Goal: Information Seeking & Learning: Learn about a topic

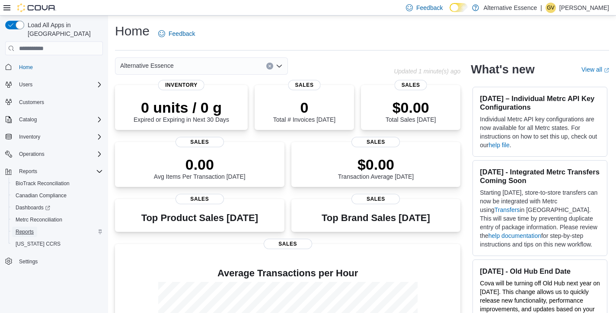
click at [34, 229] on span "Reports" at bounding box center [25, 232] width 18 height 7
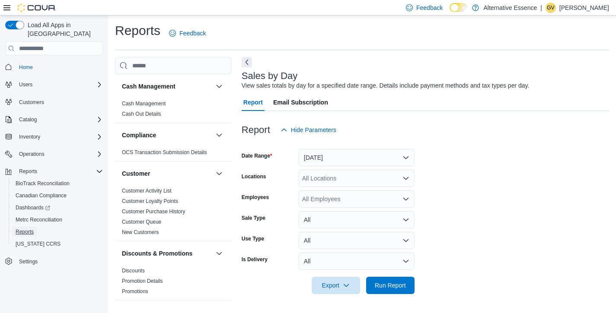
scroll to position [3, 0]
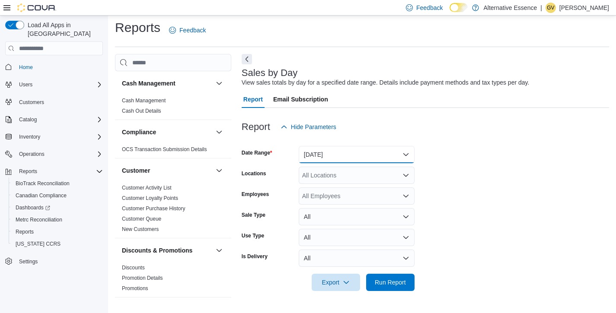
click at [357, 153] on button "[DATE]" at bounding box center [357, 154] width 116 height 17
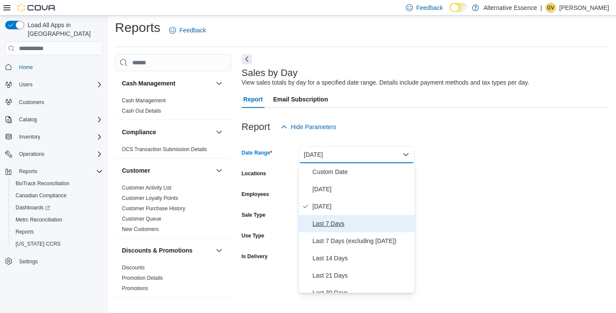
drag, startPoint x: 329, startPoint y: 226, endPoint x: 336, endPoint y: 233, distance: 9.8
click at [329, 226] on span "Last 7 Days" at bounding box center [362, 224] width 99 height 10
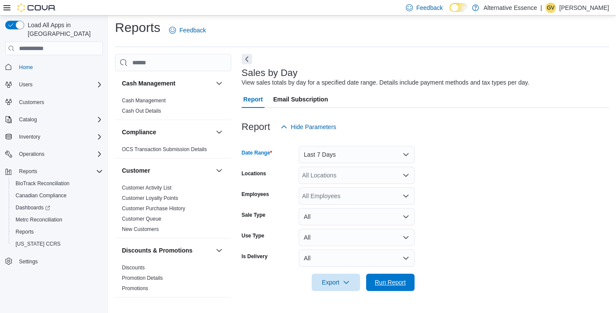
drag, startPoint x: 381, startPoint y: 281, endPoint x: 427, endPoint y: 233, distance: 65.7
click at [381, 281] on span "Run Report" at bounding box center [390, 282] width 31 height 9
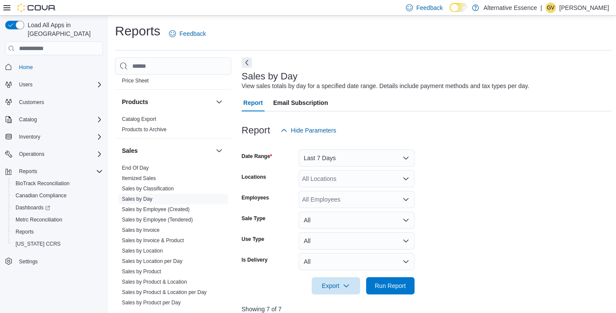
scroll to position [598, 0]
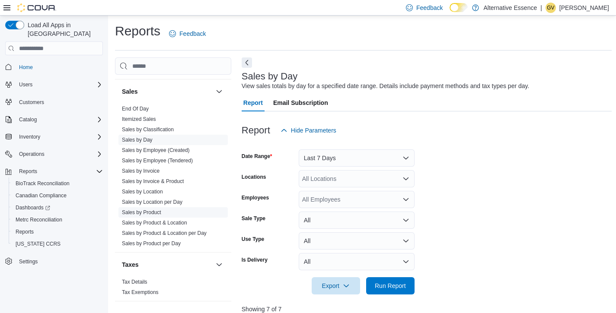
click at [156, 211] on link "Sales by Product" at bounding box center [141, 213] width 39 height 6
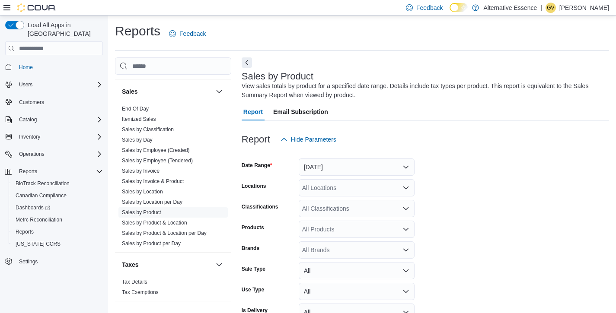
scroll to position [29, 0]
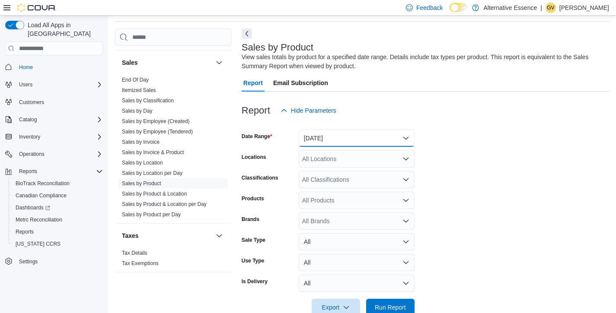
click at [348, 138] on button "[DATE]" at bounding box center [357, 138] width 116 height 17
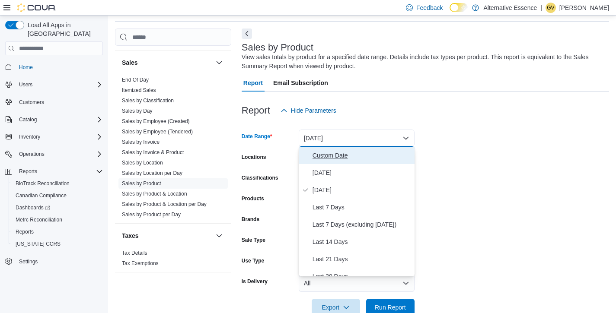
click at [334, 157] on span "Custom Date" at bounding box center [362, 155] width 99 height 10
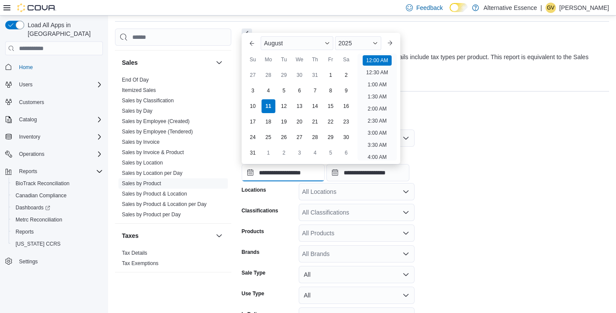
click at [302, 178] on input "**********" at bounding box center [283, 172] width 83 height 17
click at [255, 90] on div "3" at bounding box center [252, 90] width 15 height 15
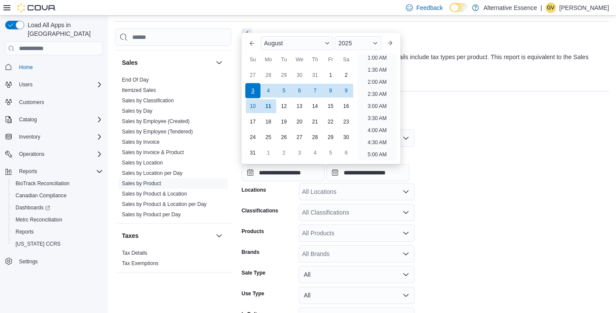
scroll to position [2, 0]
click at [253, 109] on div "10" at bounding box center [252, 106] width 15 height 15
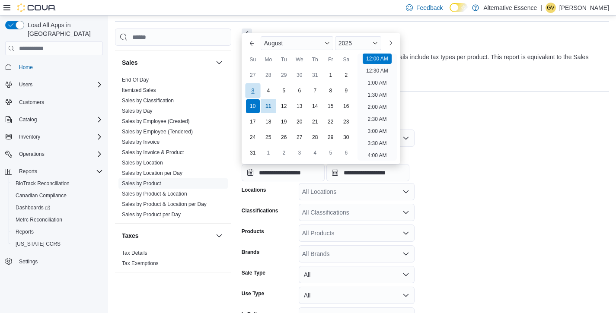
click at [251, 86] on div "3" at bounding box center [252, 90] width 15 height 15
type input "**********"
drag, startPoint x: 503, startPoint y: 143, endPoint x: 498, endPoint y: 144, distance: 5.3
click at [502, 143] on form "**********" at bounding box center [426, 234] width 368 height 230
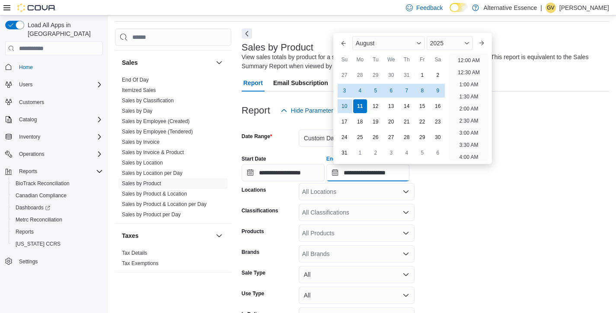
click at [403, 169] on input "**********" at bounding box center [367, 172] width 83 height 17
click at [342, 109] on div "10" at bounding box center [344, 106] width 15 height 15
type input "**********"
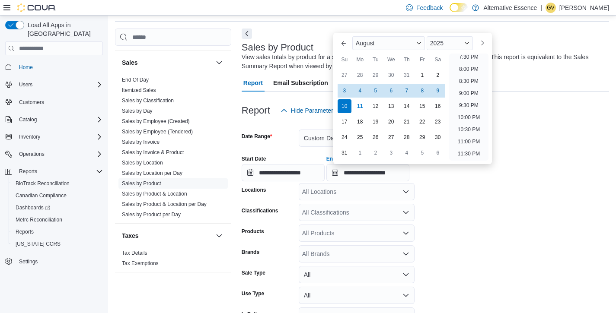
click at [562, 136] on form "**********" at bounding box center [426, 234] width 368 height 230
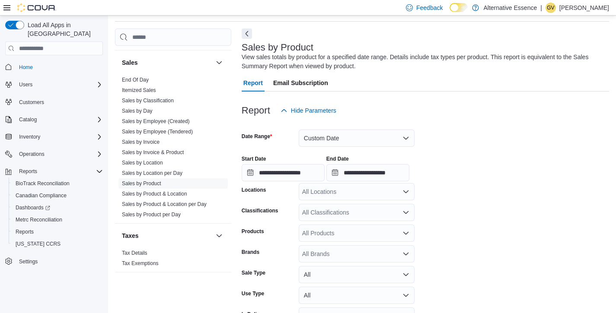
click at [344, 216] on div "All Classifications" at bounding box center [357, 212] width 116 height 17
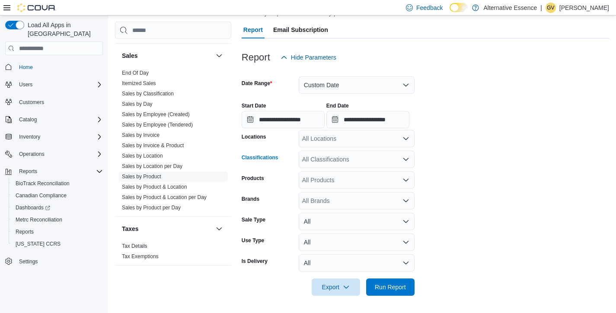
scroll to position [82, 0]
click at [348, 160] on div "All Classifications Combo box. Selected. Combo box input. All Classifications. …" at bounding box center [357, 159] width 116 height 17
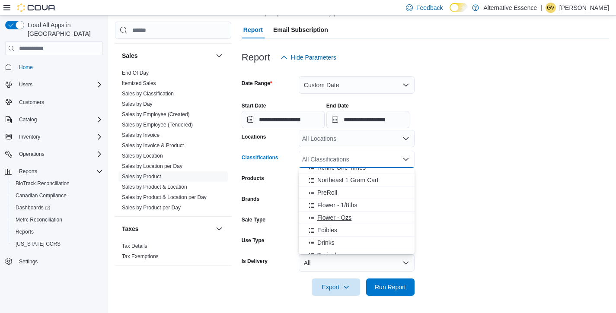
scroll to position [132, 0]
click at [346, 214] on span "Flower - Ozs" at bounding box center [334, 217] width 34 height 9
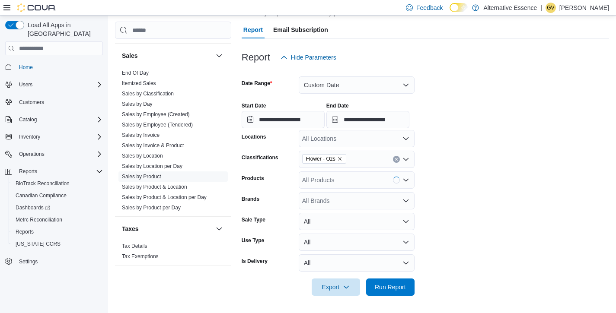
click at [478, 221] on form "**********" at bounding box center [426, 181] width 368 height 230
click at [405, 285] on span "Run Report" at bounding box center [390, 287] width 31 height 9
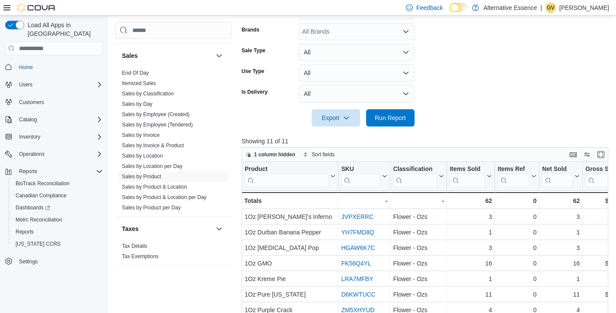
scroll to position [169, 0]
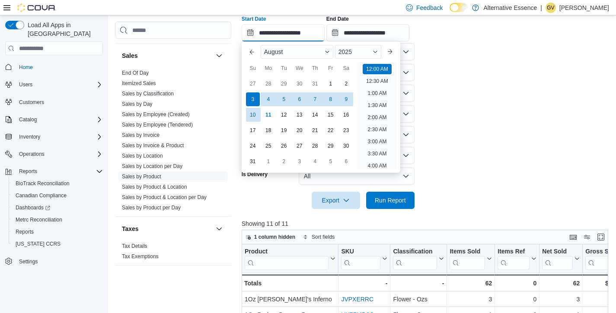
click at [290, 34] on input "**********" at bounding box center [283, 32] width 83 height 17
click at [266, 82] on div "28" at bounding box center [268, 84] width 15 height 15
type input "**********"
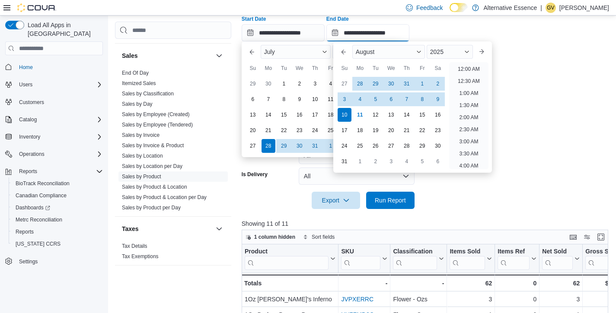
click at [400, 32] on input "**********" at bounding box center [367, 32] width 83 height 17
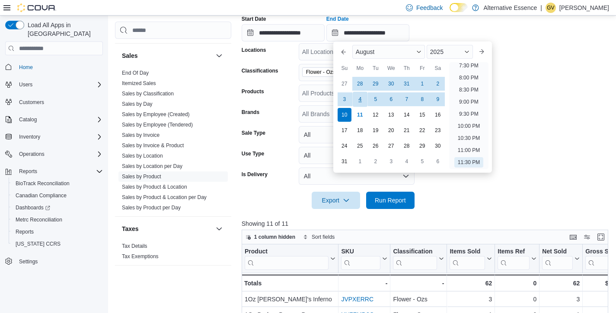
click at [359, 103] on div "4" at bounding box center [359, 99] width 15 height 15
type input "**********"
click at [513, 77] on form "**********" at bounding box center [427, 94] width 371 height 230
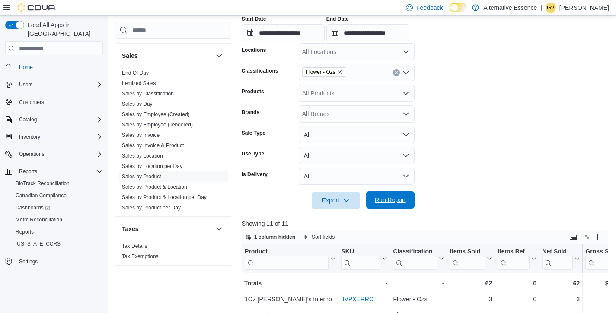
drag, startPoint x: 394, startPoint y: 198, endPoint x: 399, endPoint y: 197, distance: 5.3
click at [393, 198] on span "Run Report" at bounding box center [390, 200] width 31 height 9
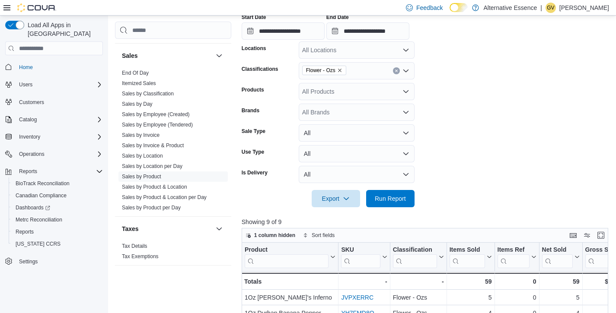
scroll to position [170, 0]
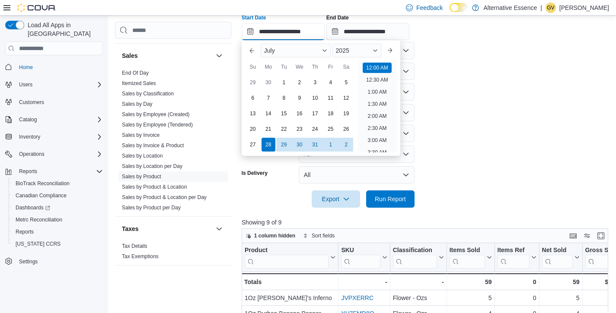
click at [289, 26] on input "**********" at bounding box center [283, 31] width 83 height 17
click at [270, 127] on div "21" at bounding box center [268, 129] width 15 height 15
type input "**********"
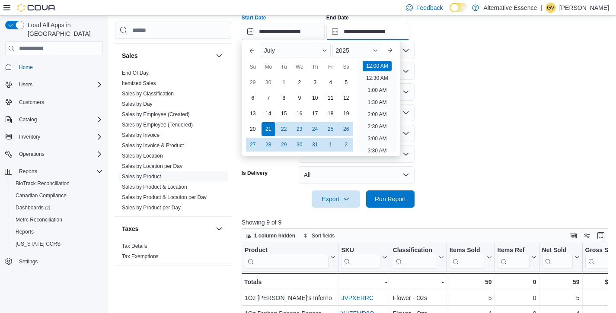
click at [403, 33] on input "**********" at bounding box center [367, 31] width 83 height 17
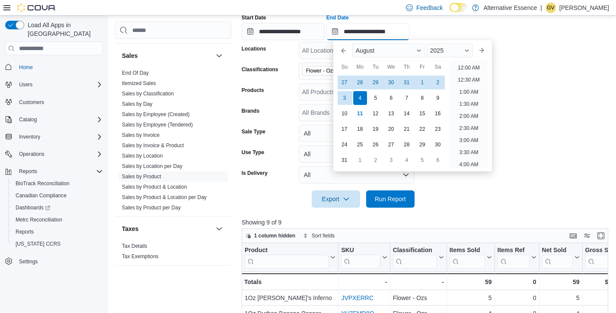
scroll to position [476, 0]
click at [359, 83] on div "28" at bounding box center [359, 82] width 15 height 15
type input "**********"
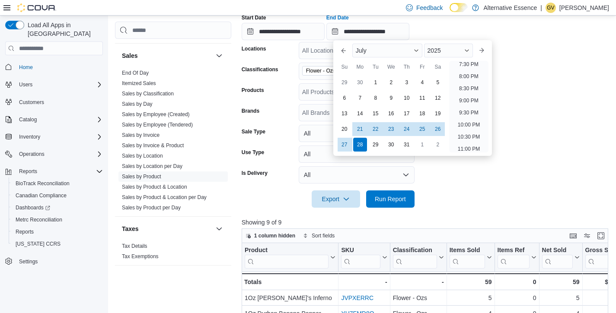
click at [535, 84] on form "**********" at bounding box center [427, 93] width 371 height 230
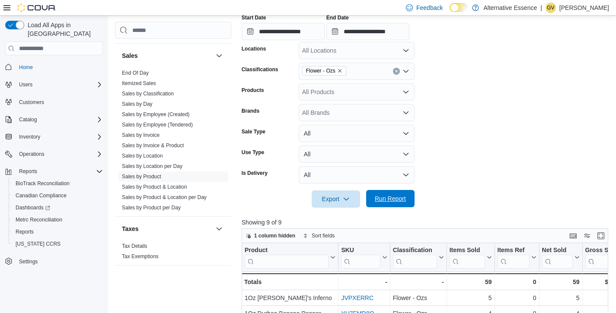
click at [398, 199] on span "Run Report" at bounding box center [390, 199] width 31 height 9
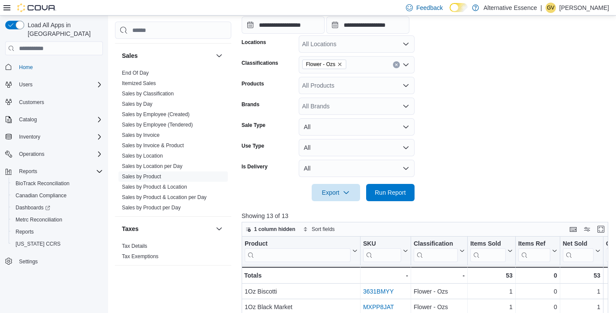
scroll to position [177, 0]
click at [300, 23] on input "**********" at bounding box center [283, 24] width 83 height 17
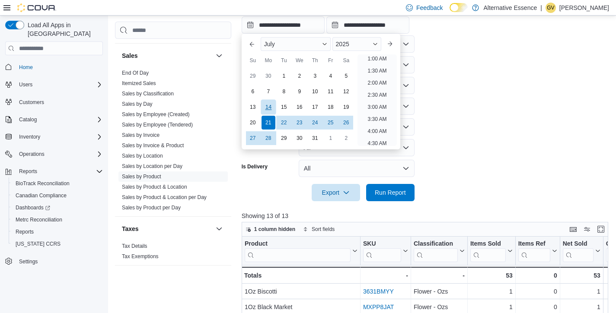
click at [273, 104] on div "14" at bounding box center [268, 107] width 15 height 15
type input "**********"
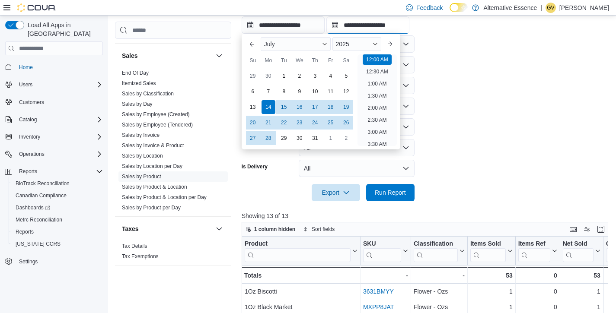
click at [380, 27] on input "**********" at bounding box center [367, 24] width 83 height 17
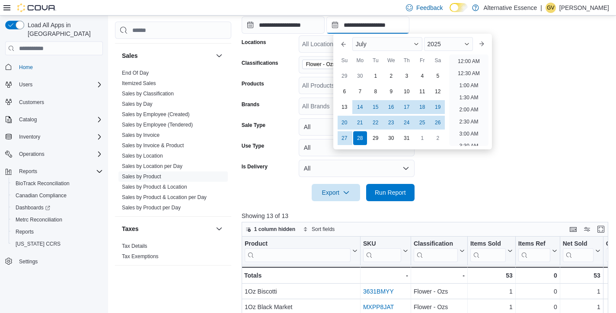
scroll to position [491, 0]
click at [360, 119] on div "21" at bounding box center [359, 122] width 15 height 15
type input "**********"
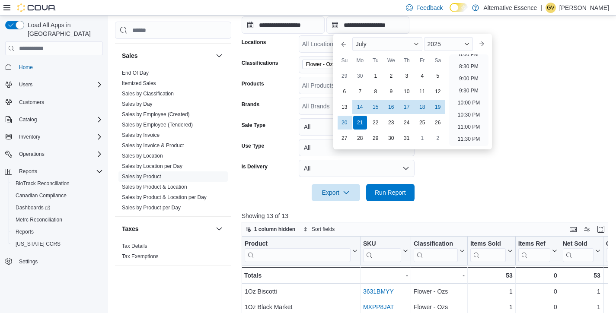
drag, startPoint x: 558, startPoint y: 80, endPoint x: 470, endPoint y: 136, distance: 104.1
click at [557, 80] on form "**********" at bounding box center [427, 86] width 371 height 230
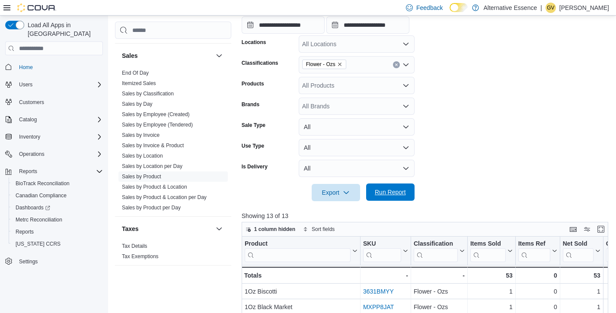
click at [389, 192] on span "Run Report" at bounding box center [390, 192] width 31 height 9
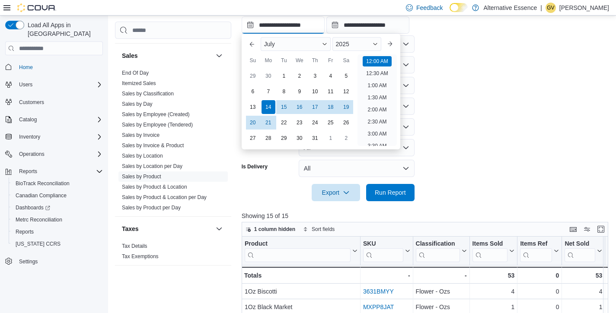
click at [281, 26] on input "**********" at bounding box center [283, 24] width 83 height 17
click at [268, 92] on div "7" at bounding box center [268, 91] width 15 height 15
type input "**********"
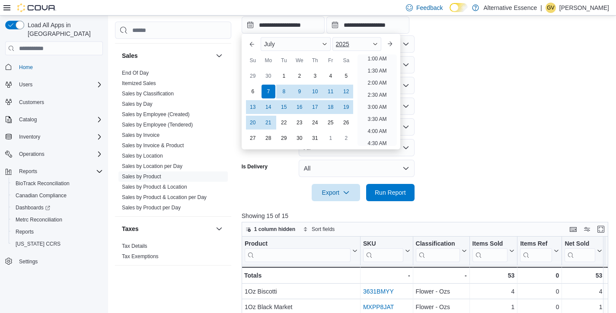
scroll to position [2, 0]
click at [404, 23] on input "**********" at bounding box center [367, 24] width 83 height 17
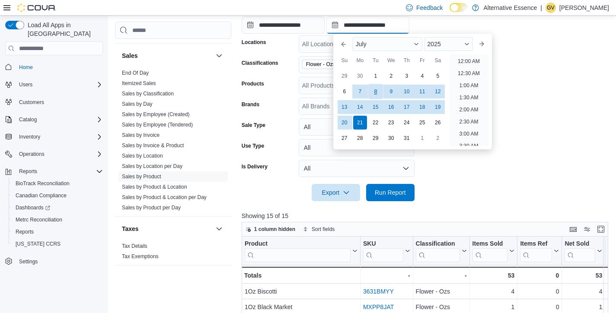
scroll to position [491, 0]
click at [364, 105] on div "14" at bounding box center [359, 107] width 15 height 15
type input "**********"
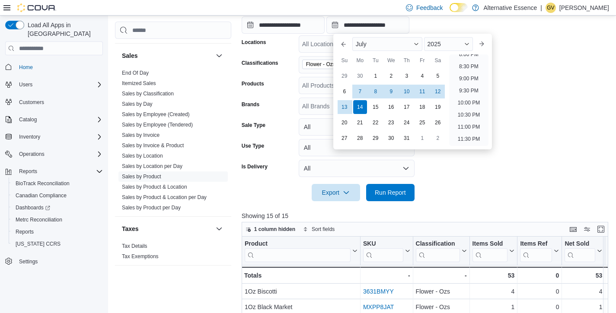
click at [546, 96] on form "**********" at bounding box center [427, 86] width 371 height 230
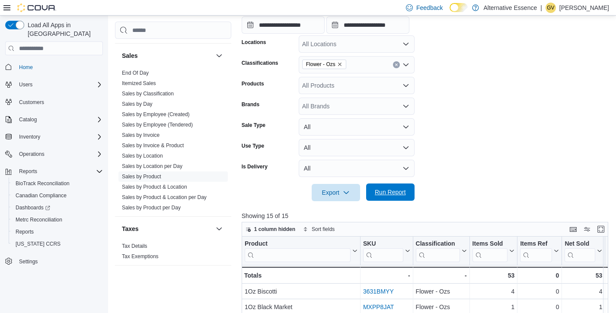
click at [400, 191] on span "Run Report" at bounding box center [390, 192] width 31 height 9
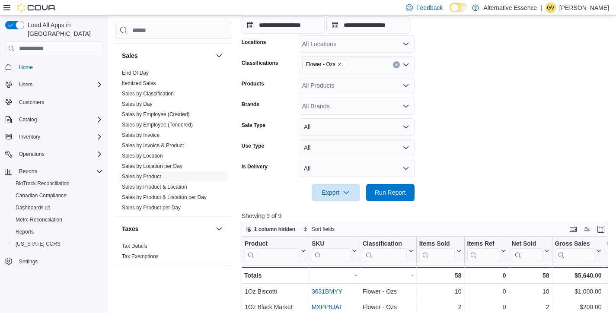
click at [471, 73] on form "**********" at bounding box center [427, 86] width 371 height 230
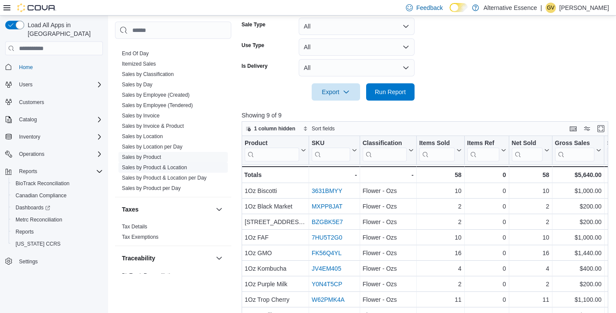
scroll to position [637, 0]
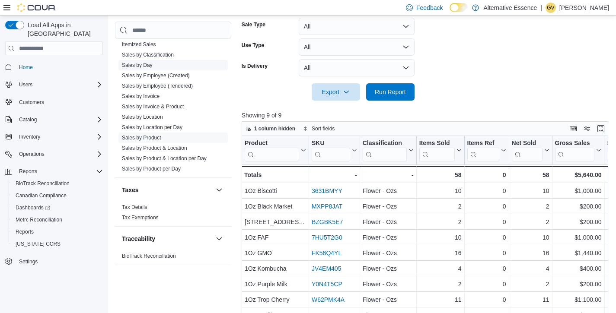
click at [145, 65] on link "Sales by Day" at bounding box center [137, 65] width 31 height 6
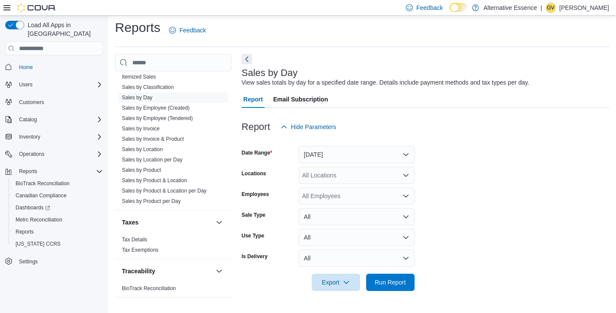
scroll to position [3, 0]
click at [357, 156] on button "[DATE]" at bounding box center [357, 154] width 116 height 17
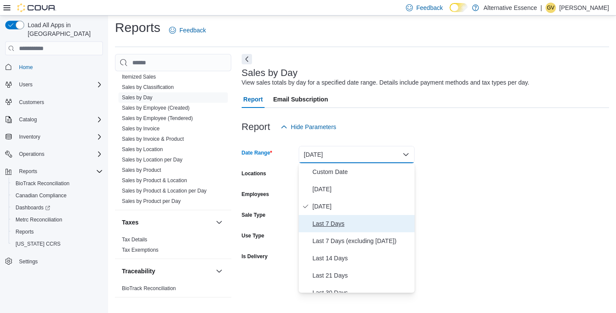
drag, startPoint x: 332, startPoint y: 222, endPoint x: 342, endPoint y: 233, distance: 15.6
click at [332, 222] on span "Last 7 Days" at bounding box center [362, 224] width 99 height 10
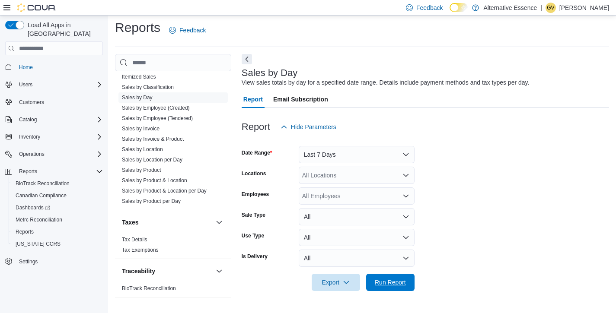
drag, startPoint x: 393, startPoint y: 282, endPoint x: 401, endPoint y: 249, distance: 34.2
click at [393, 282] on span "Run Report" at bounding box center [390, 282] width 31 height 9
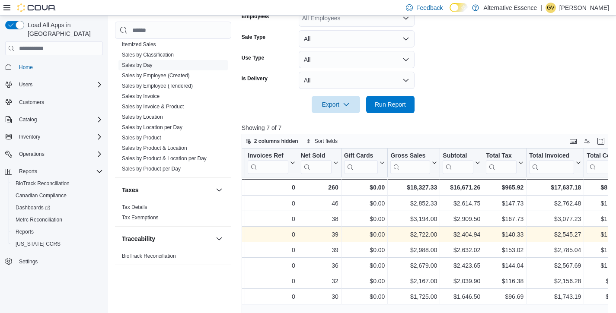
scroll to position [0, 123]
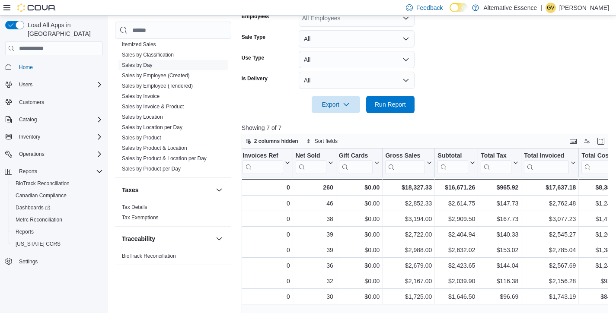
click at [464, 79] on form "Date Range Last 7 Days Locations All Locations Employees All Employees Sale Typ…" at bounding box center [427, 36] width 371 height 156
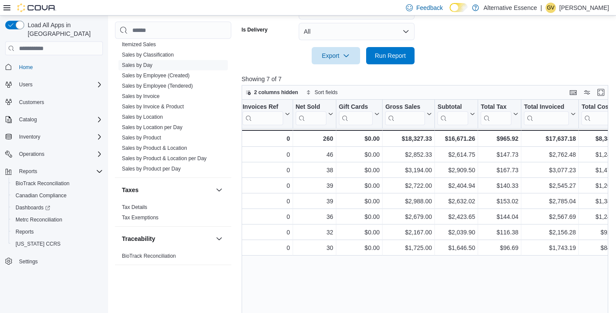
scroll to position [260, 0]
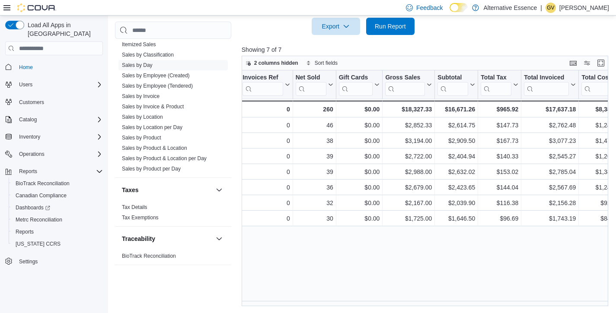
click at [424, 259] on div "Date Click to view column header actions Invoices Sold Click to view column hea…" at bounding box center [427, 188] width 371 height 236
click at [393, 243] on div "Date Click to view column header actions Invoices Sold Click to view column hea…" at bounding box center [427, 188] width 371 height 236
click at [392, 243] on div "Date Click to view column header actions Invoices Sold Click to view column hea…" at bounding box center [427, 188] width 371 height 236
click at [372, 252] on div "Date Click to view column header actions Invoices Sold Click to view column hea…" at bounding box center [427, 188] width 371 height 236
click at [371, 247] on div "Date Click to view column header actions Invoices Sold Click to view column hea…" at bounding box center [427, 188] width 371 height 236
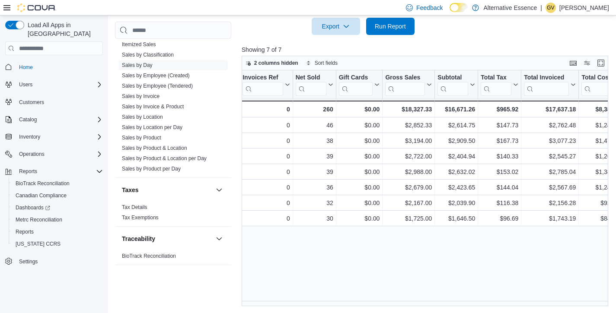
click at [367, 44] on div at bounding box center [427, 40] width 371 height 10
click at [377, 46] on p "Showing 7 of 7" at bounding box center [427, 49] width 371 height 9
click at [288, 27] on div "Export Run Report" at bounding box center [328, 26] width 173 height 17
click at [284, 28] on div "Export Run Report" at bounding box center [328, 26] width 173 height 17
click at [296, 36] on div at bounding box center [427, 40] width 371 height 10
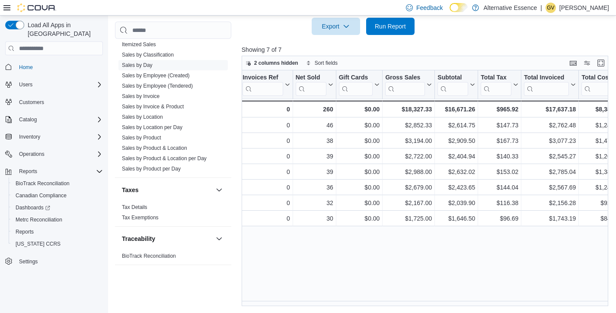
click at [456, 35] on div at bounding box center [427, 40] width 371 height 10
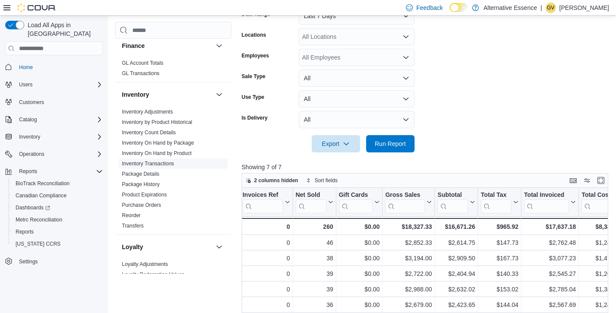
scroll to position [232, 0]
click at [163, 153] on link "Inventory On Hand by Product" at bounding box center [157, 153] width 70 height 6
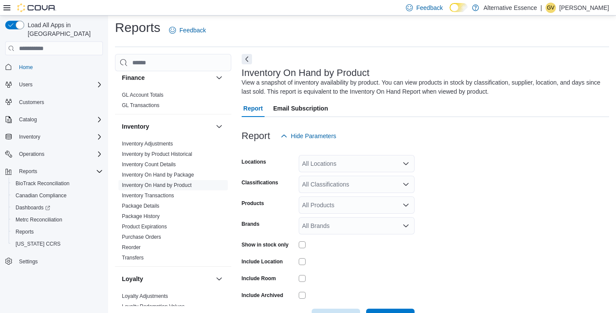
scroll to position [29, 0]
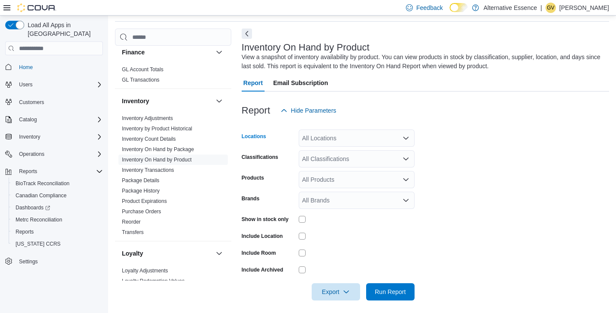
click at [349, 141] on div "All Locations" at bounding box center [357, 138] width 116 height 17
click at [453, 158] on form "Locations All Locations Classifications All Classifications Products All Produc…" at bounding box center [426, 210] width 368 height 182
click at [339, 160] on div "All Classifications" at bounding box center [357, 158] width 116 height 17
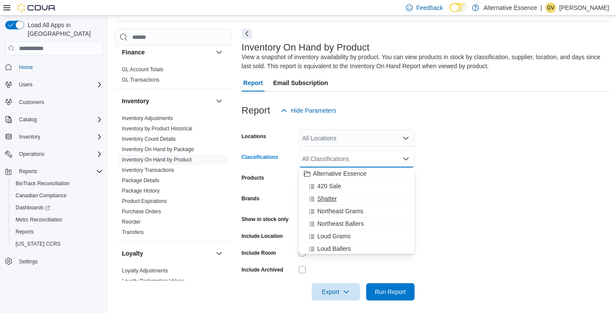
click at [327, 198] on span "Shatter" at bounding box center [326, 199] width 19 height 9
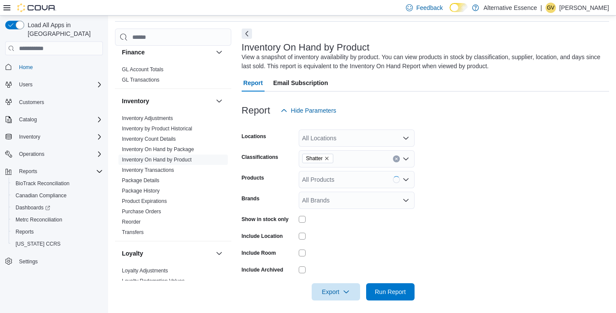
click at [470, 170] on form "Locations All Locations Classifications Shatter Products All Products Brands Al…" at bounding box center [426, 210] width 368 height 182
drag, startPoint x: 388, startPoint y: 296, endPoint x: 389, endPoint y: 278, distance: 17.7
click at [388, 296] on span "Run Report" at bounding box center [390, 292] width 31 height 9
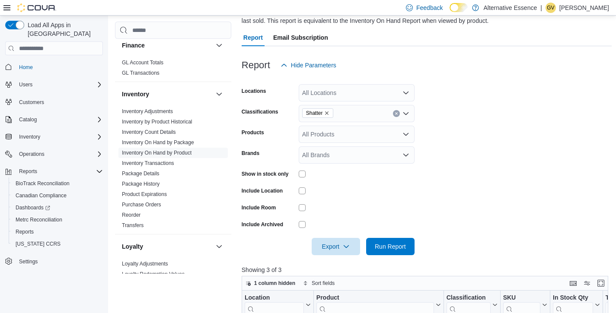
scroll to position [56, 0]
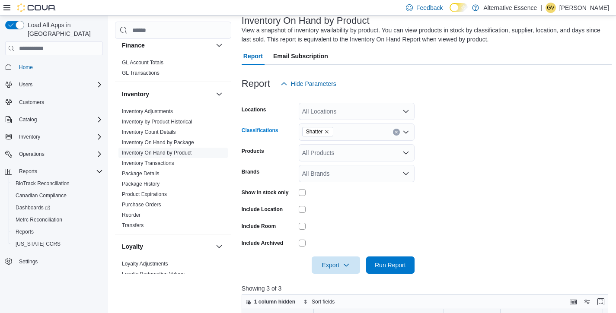
click at [329, 130] on icon "Remove Shatter from selection in this group" at bounding box center [326, 131] width 5 height 5
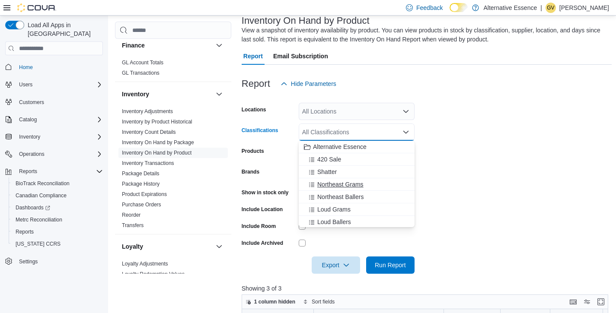
click at [339, 180] on button "Northeast Grams" at bounding box center [357, 185] width 116 height 13
drag, startPoint x: 380, startPoint y: 265, endPoint x: 387, endPoint y: 218, distance: 47.1
click at [380, 265] on span "Run Report" at bounding box center [390, 265] width 31 height 9
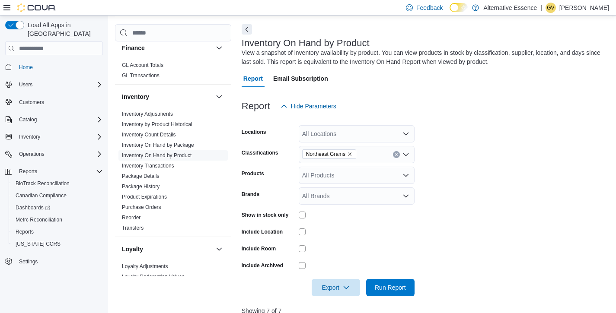
scroll to position [22, 0]
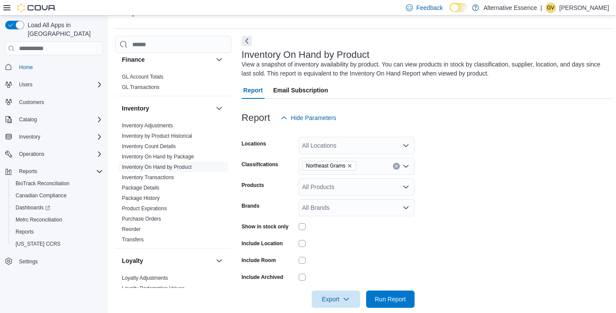
click at [352, 165] on icon "Remove Northeast Grams from selection in this group" at bounding box center [349, 165] width 5 height 5
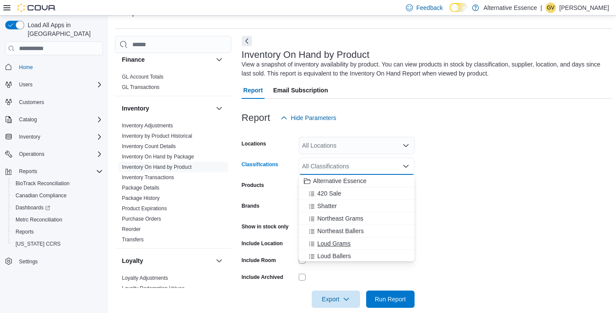
click at [345, 244] on span "Loud Grams" at bounding box center [333, 244] width 33 height 9
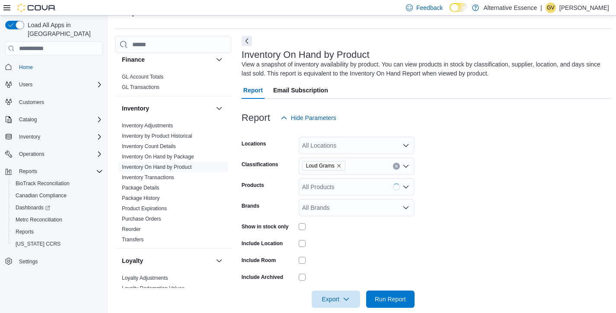
drag, startPoint x: 468, startPoint y: 224, endPoint x: 462, endPoint y: 229, distance: 7.4
click at [468, 225] on form "Locations All Locations Classifications Loud Grams Products All Products Brands…" at bounding box center [427, 218] width 371 height 182
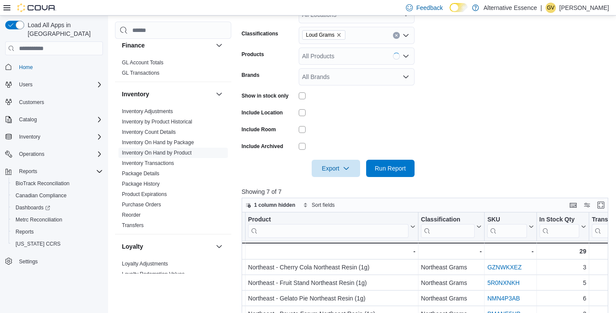
scroll to position [158, 0]
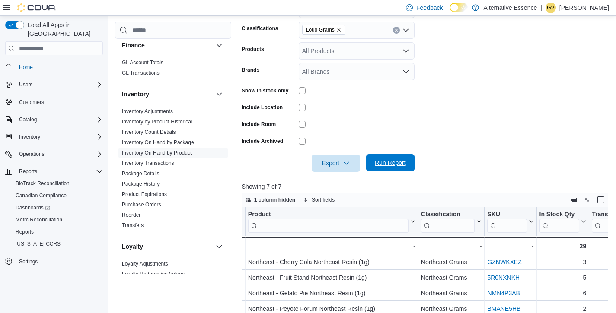
click at [404, 165] on span "Run Report" at bounding box center [390, 163] width 31 height 9
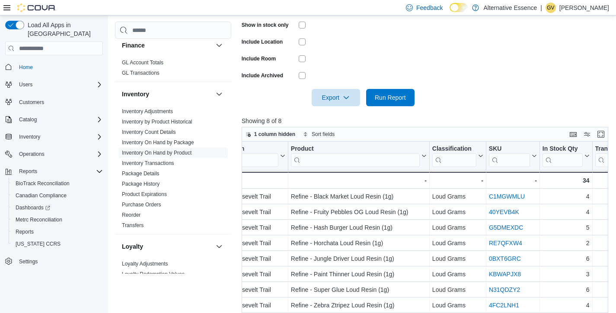
scroll to position [108, 0]
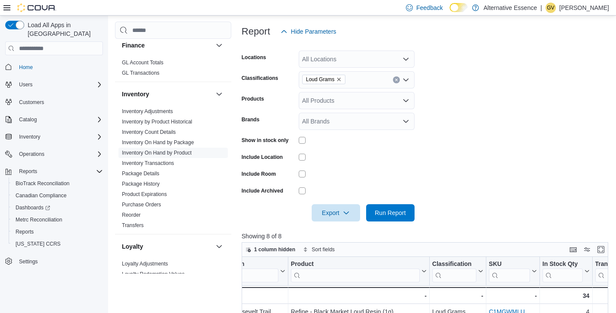
click at [341, 78] on icon "Remove Loud Grams from selection in this group" at bounding box center [338, 79] width 5 height 5
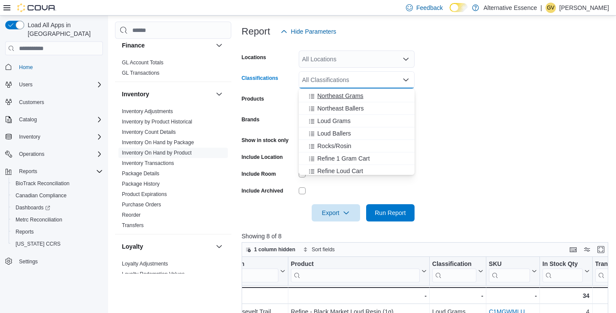
scroll to position [37, 0]
click at [347, 154] on span "Refine 1 Gram Cart" at bounding box center [343, 158] width 52 height 9
click at [389, 218] on span "Run Report" at bounding box center [390, 212] width 38 height 17
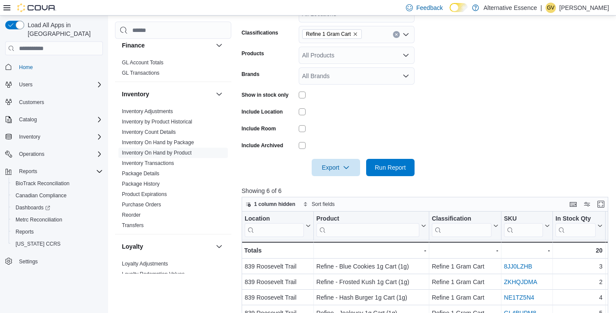
scroll to position [133, 0]
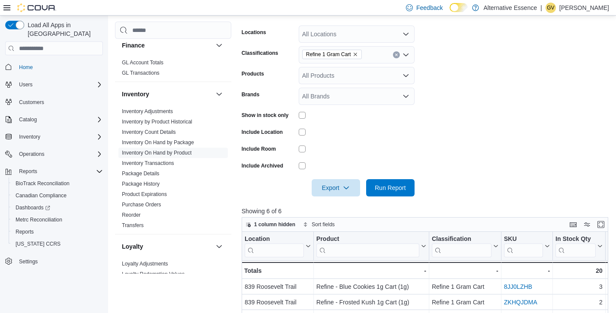
click at [358, 54] on icon "Remove Refine 1 Gram Cart from selection in this group" at bounding box center [355, 54] width 5 height 5
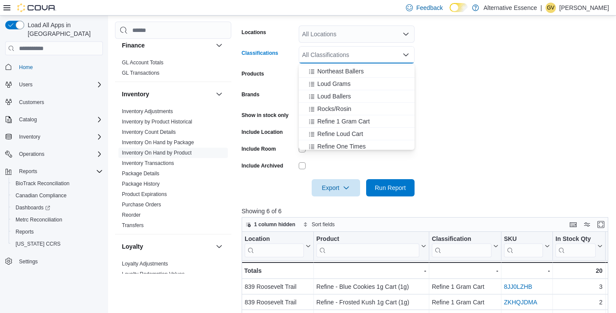
scroll to position [48, 0]
click at [343, 135] on span "Refine Loud Cart" at bounding box center [340, 134] width 46 height 9
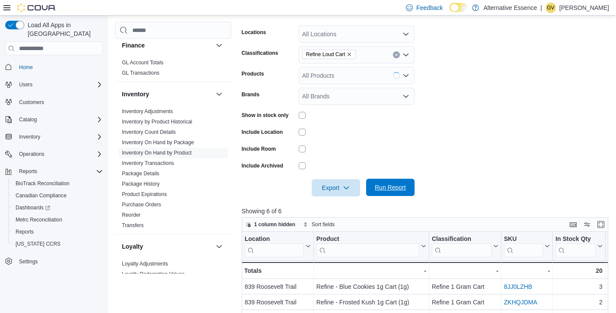
drag, startPoint x: 486, startPoint y: 123, endPoint x: 407, endPoint y: 182, distance: 98.5
click at [485, 123] on form "Locations All Locations Classifications Refine Loud Cart Products All Products …" at bounding box center [427, 106] width 371 height 182
click at [395, 190] on span "Run Report" at bounding box center [390, 187] width 31 height 9
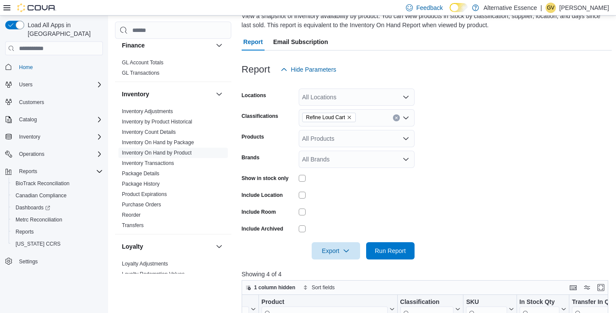
scroll to position [57, 0]
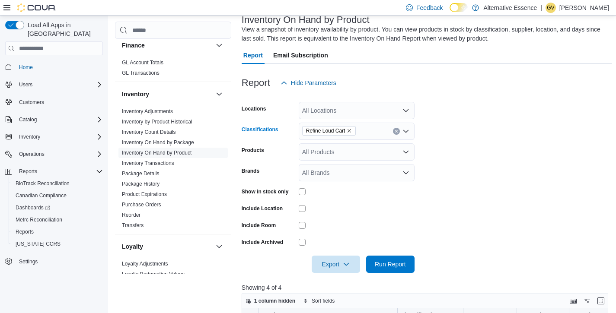
drag, startPoint x: 352, startPoint y: 131, endPoint x: 348, endPoint y: 137, distance: 6.2
click at [352, 131] on icon "Remove Refine Loud Cart from selection in this group" at bounding box center [349, 130] width 5 height 5
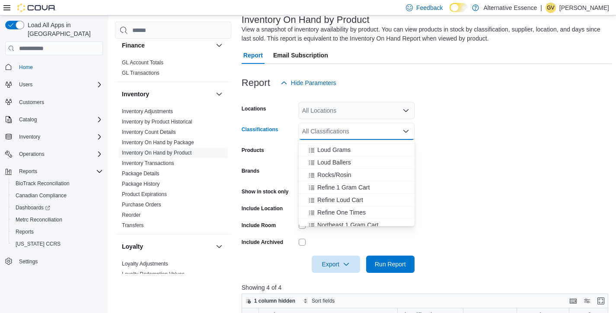
scroll to position [61, 0]
click at [353, 209] on span "Refine One Times" at bounding box center [341, 210] width 48 height 9
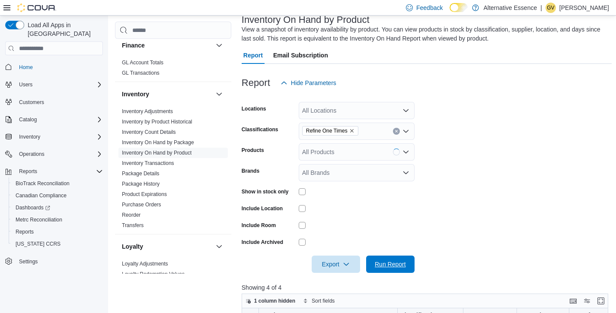
drag, startPoint x: 390, startPoint y: 263, endPoint x: 429, endPoint y: 213, distance: 64.0
click at [390, 263] on span "Run Report" at bounding box center [390, 264] width 31 height 9
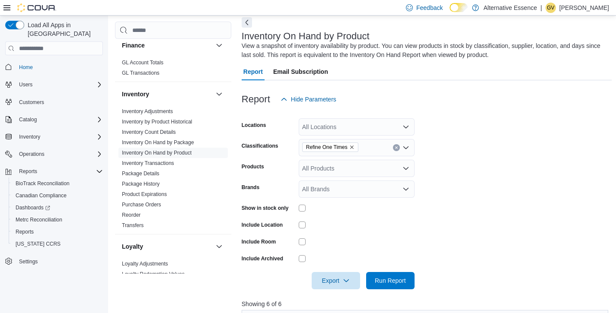
scroll to position [7, 0]
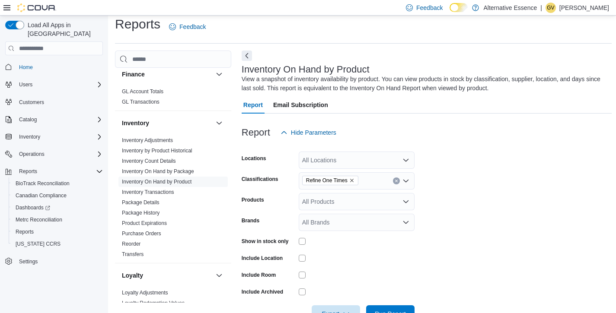
drag, startPoint x: 355, startPoint y: 180, endPoint x: 350, endPoint y: 184, distance: 6.8
click at [355, 180] on icon "Remove Refine One Times from selection in this group" at bounding box center [351, 180] width 5 height 5
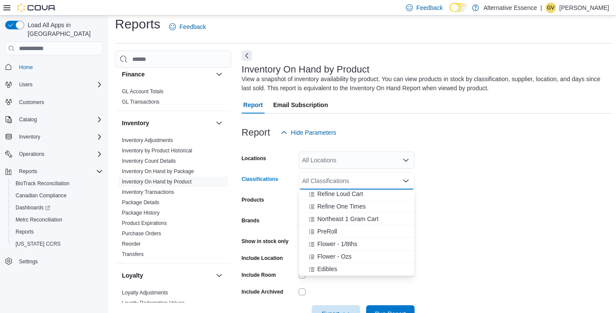
scroll to position [120, 0]
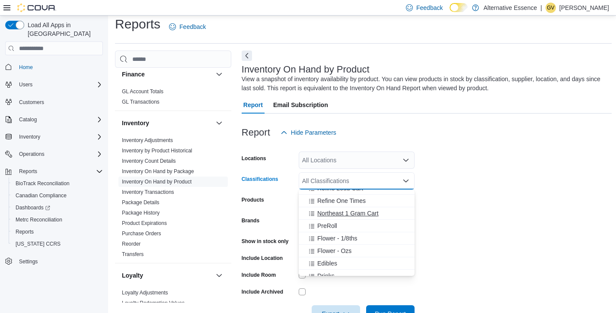
click at [345, 215] on span "Northeast 1 Gram Cart" at bounding box center [347, 213] width 61 height 9
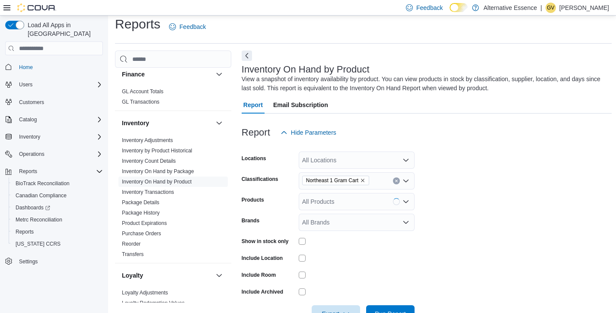
click at [475, 224] on form "Locations All Locations Classifications Northeast 1 Gram Cart Products All Prod…" at bounding box center [427, 232] width 371 height 182
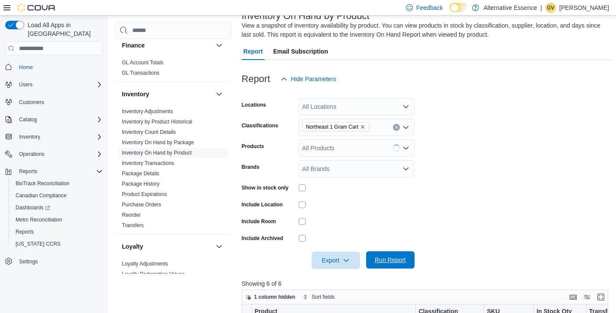
scroll to position [61, 0]
click at [386, 260] on span "Run Report" at bounding box center [390, 260] width 31 height 9
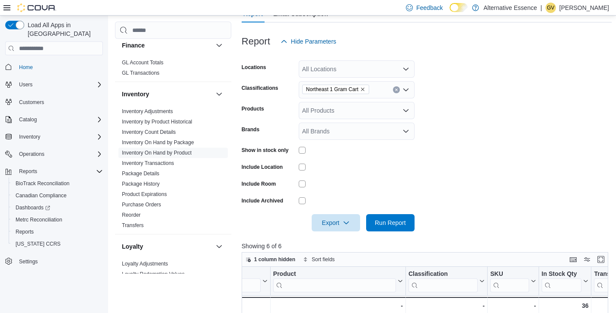
scroll to position [54, 0]
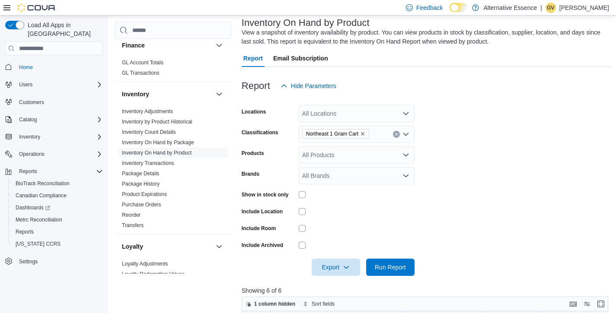
click at [364, 135] on icon "Remove Northeast 1 Gram Cart from selection in this group" at bounding box center [362, 133] width 3 height 3
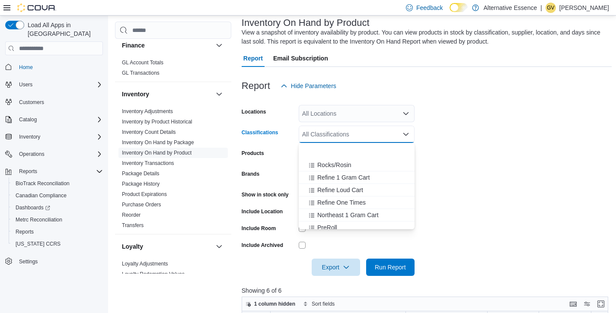
scroll to position [108, 0]
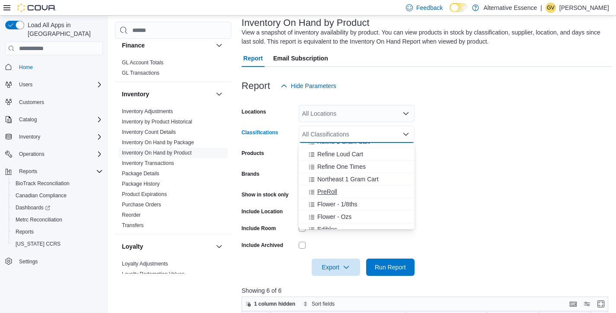
click at [345, 191] on div "PreRoll" at bounding box center [356, 192] width 105 height 9
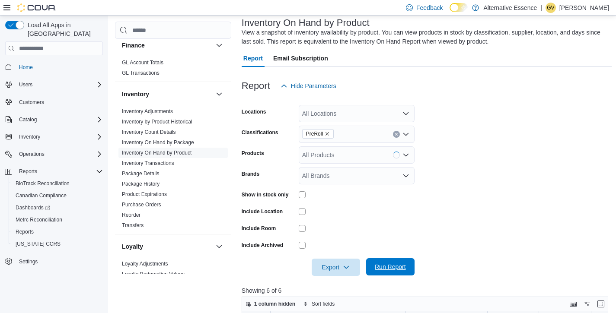
click at [393, 269] on span "Run Report" at bounding box center [390, 267] width 31 height 9
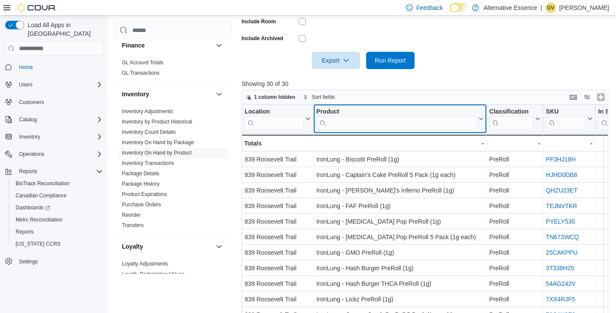
click at [368, 123] on input "search" at bounding box center [396, 123] width 160 height 14
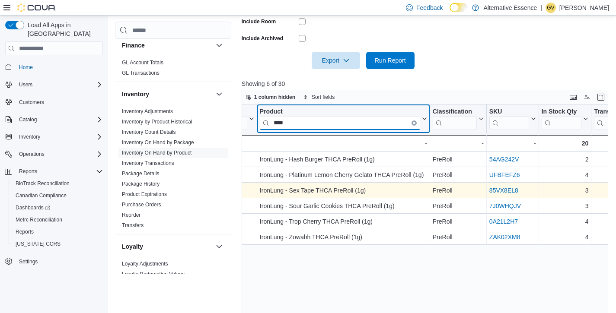
scroll to position [0, 60]
type input "*"
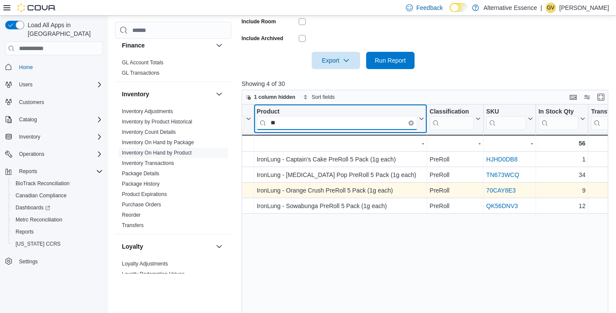
type input "*"
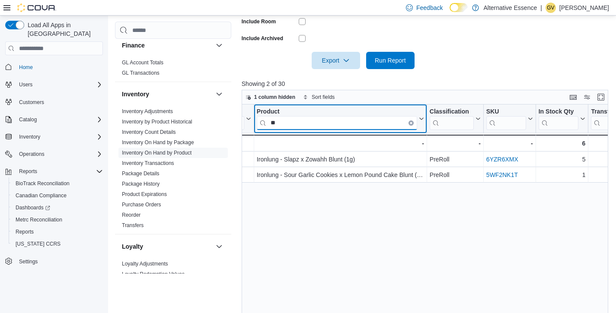
type input "*"
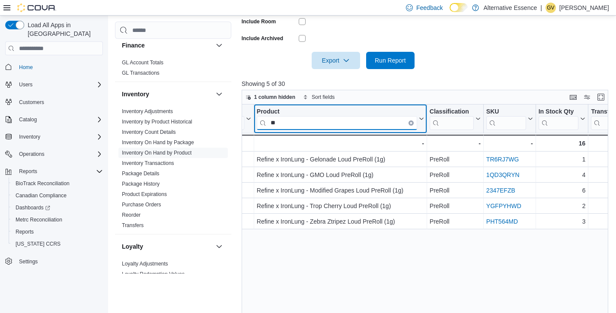
type input "*"
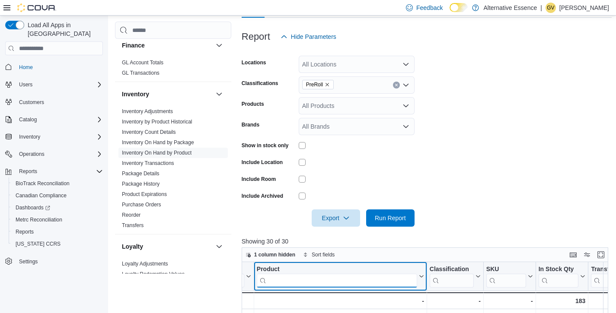
scroll to position [104, 0]
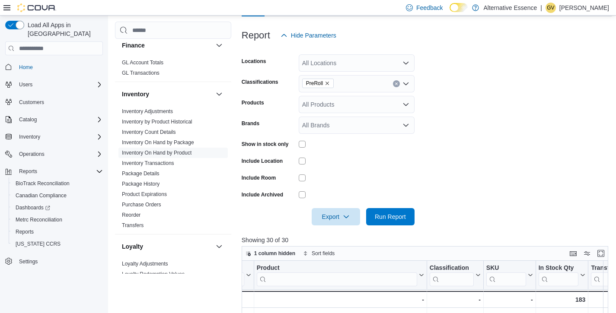
click at [330, 87] on span "PreRoll" at bounding box center [318, 83] width 24 height 9
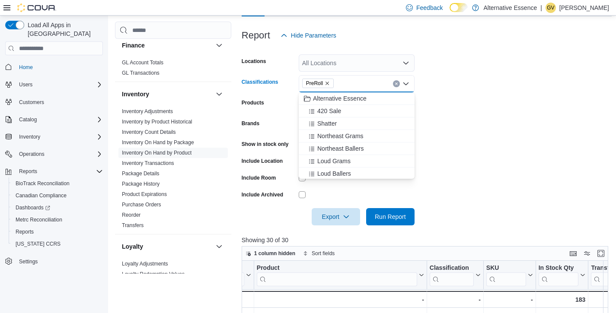
click at [328, 82] on icon "Remove PreRoll from selection in this group" at bounding box center [327, 83] width 5 height 5
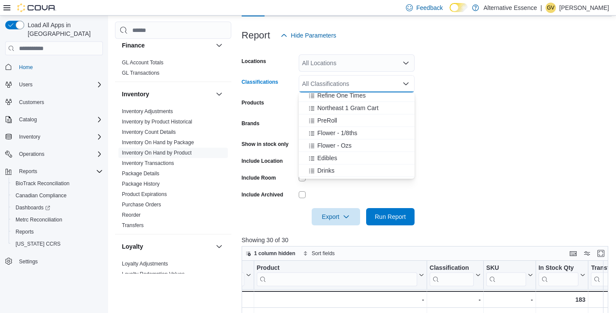
scroll to position [141, 0]
click at [329, 145] on span "Edibles" at bounding box center [327, 145] width 20 height 9
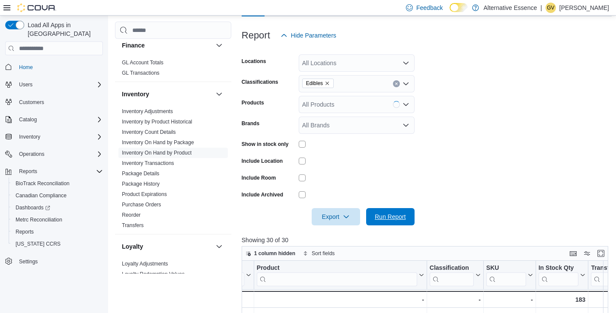
drag, startPoint x: 395, startPoint y: 213, endPoint x: 394, endPoint y: 207, distance: 6.1
click at [395, 213] on span "Run Report" at bounding box center [390, 217] width 31 height 9
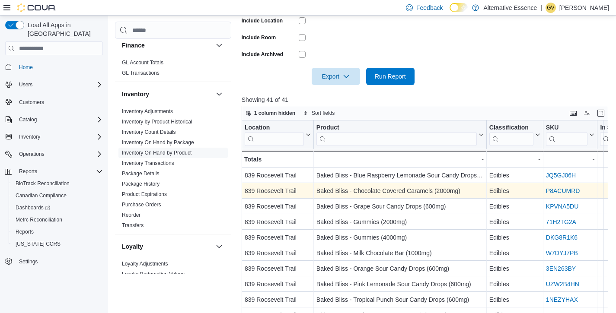
scroll to position [266, 0]
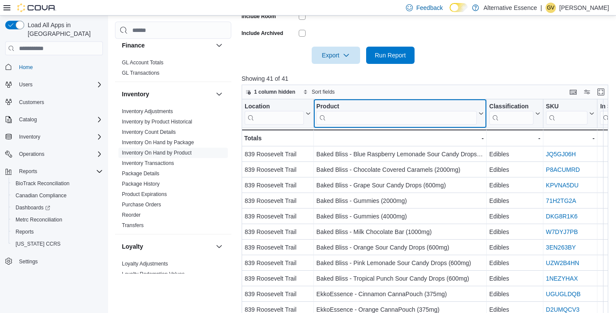
click at [356, 118] on input "search" at bounding box center [396, 118] width 160 height 14
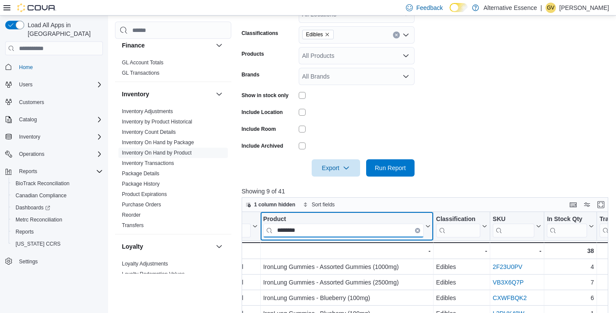
scroll to position [38, 0]
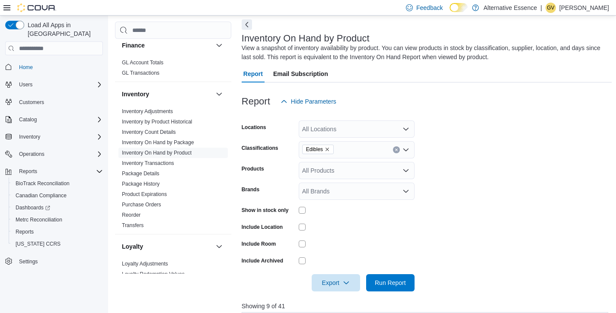
type input "********"
